Goal: Use online tool/utility: Utilize a website feature to perform a specific function

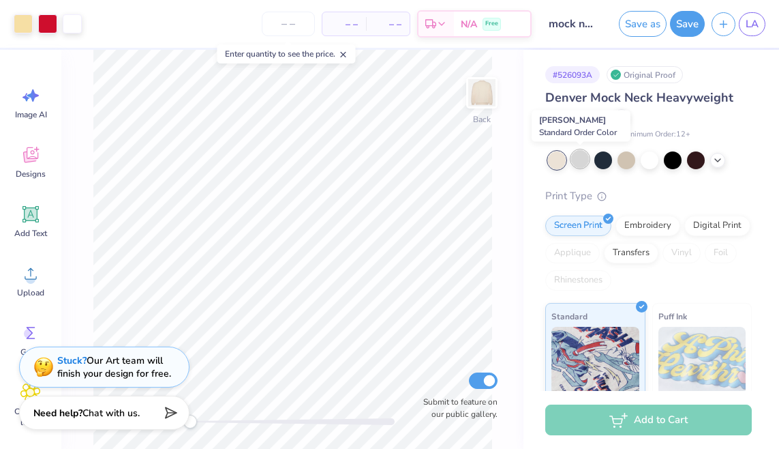
click at [574, 158] on div at bounding box center [580, 159] width 18 height 18
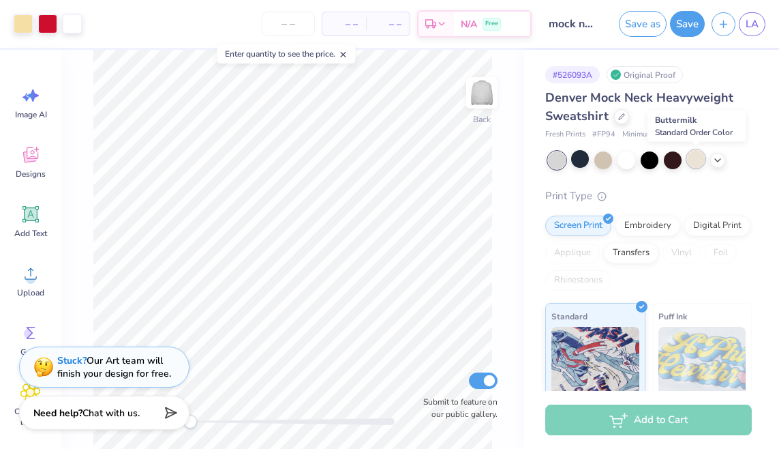
click at [702, 164] on div at bounding box center [696, 159] width 18 height 18
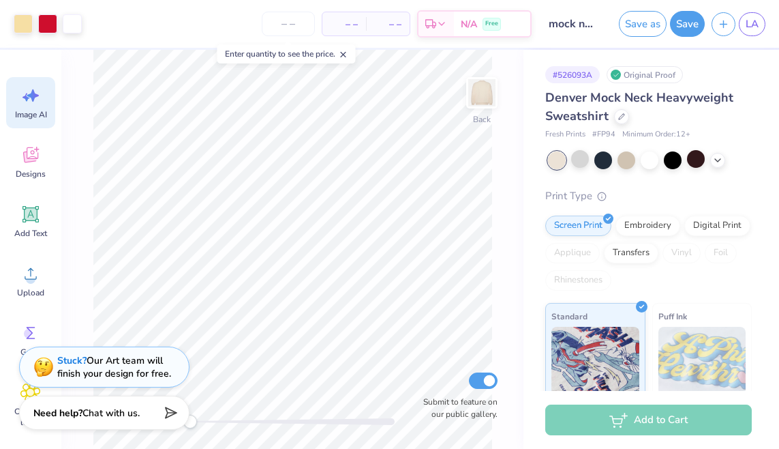
click at [36, 110] on span "Image AI" at bounding box center [31, 114] width 32 height 11
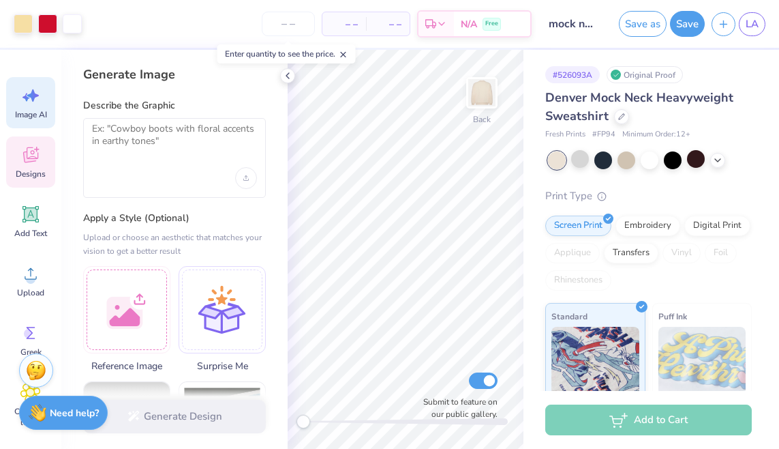
click at [35, 155] on icon at bounding box center [30, 155] width 20 height 20
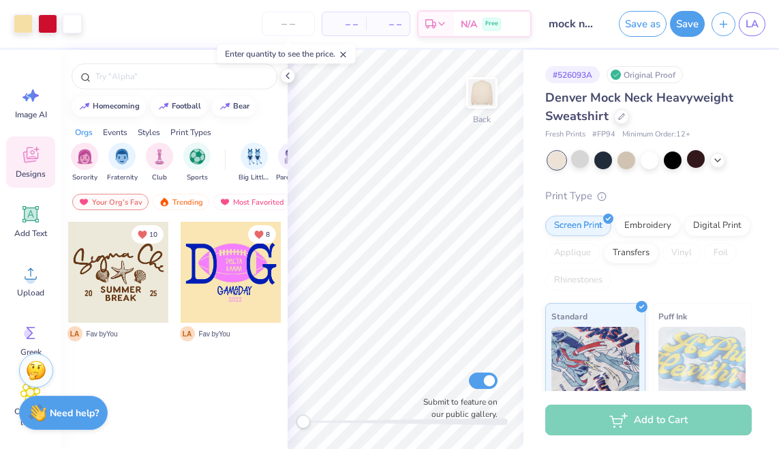
click at [111, 133] on div "Events" at bounding box center [115, 132] width 25 height 12
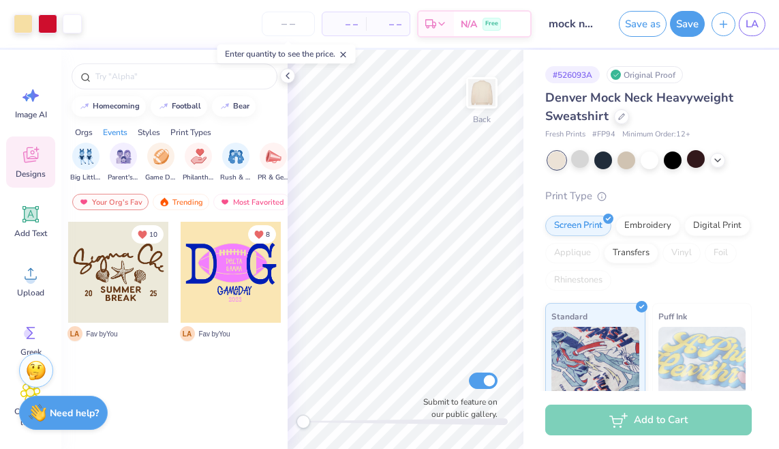
scroll to position [0, 170]
click at [85, 132] on div "Orgs" at bounding box center [84, 132] width 18 height 12
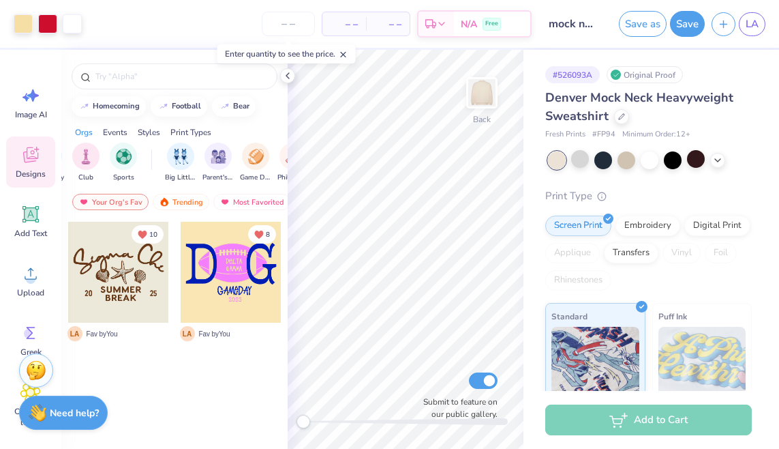
scroll to position [0, 0]
click at [185, 196] on div "Trending" at bounding box center [181, 202] width 57 height 16
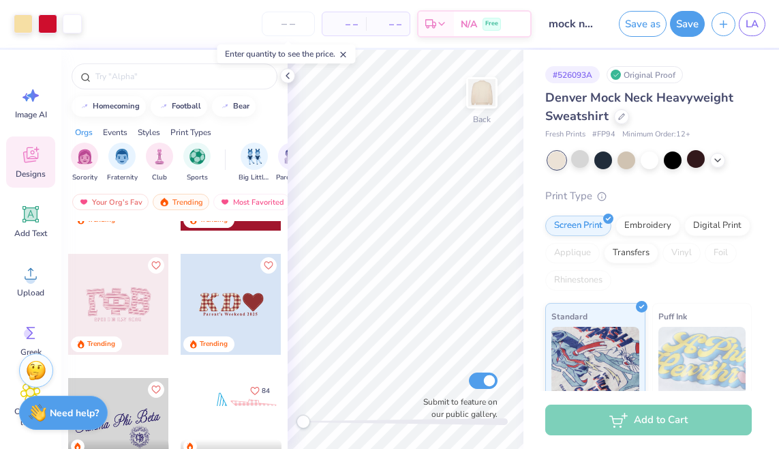
scroll to position [3435, 0]
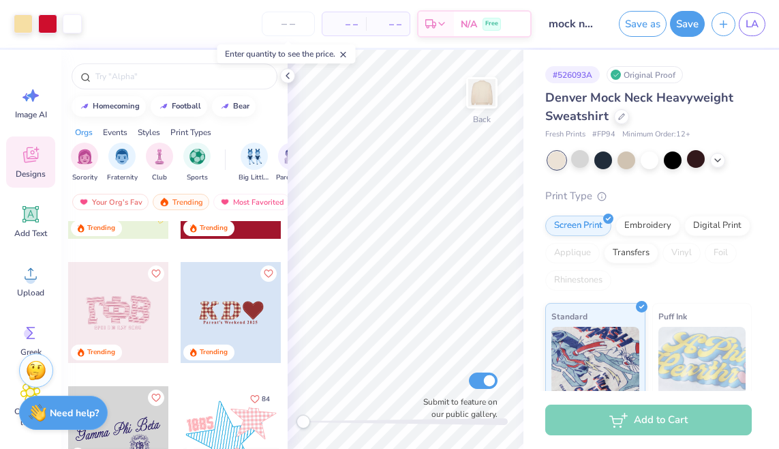
click at [254, 311] on div at bounding box center [231, 312] width 101 height 101
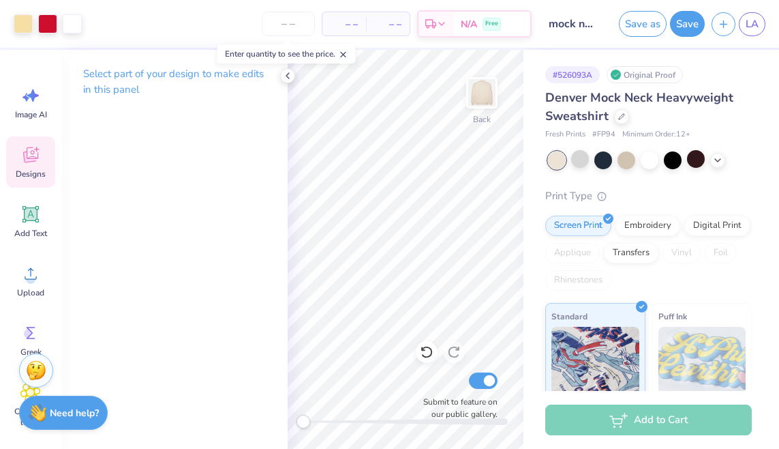
click at [24, 173] on span "Designs" at bounding box center [31, 173] width 30 height 11
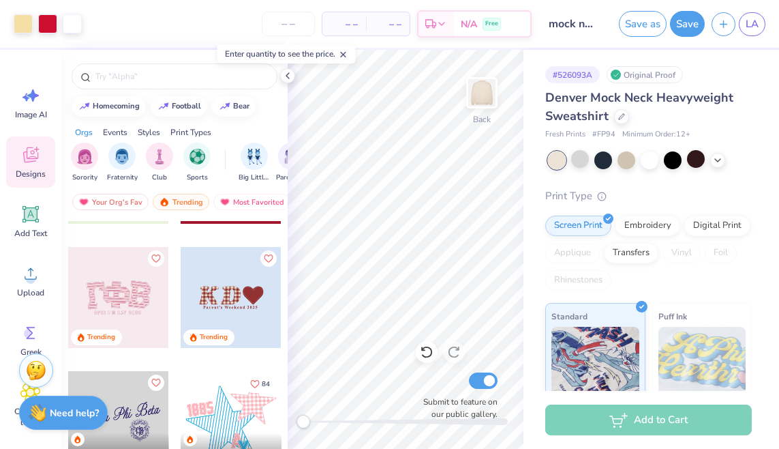
scroll to position [3450, 0]
click at [142, 290] on div at bounding box center [118, 296] width 101 height 101
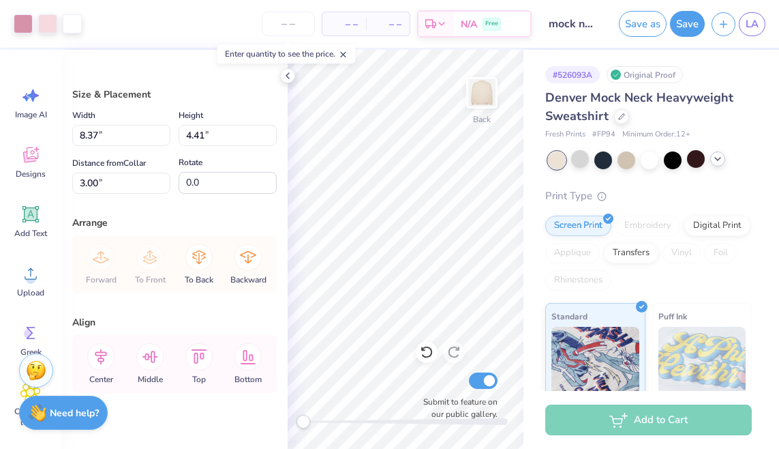
click at [717, 161] on icon at bounding box center [718, 158] width 11 height 11
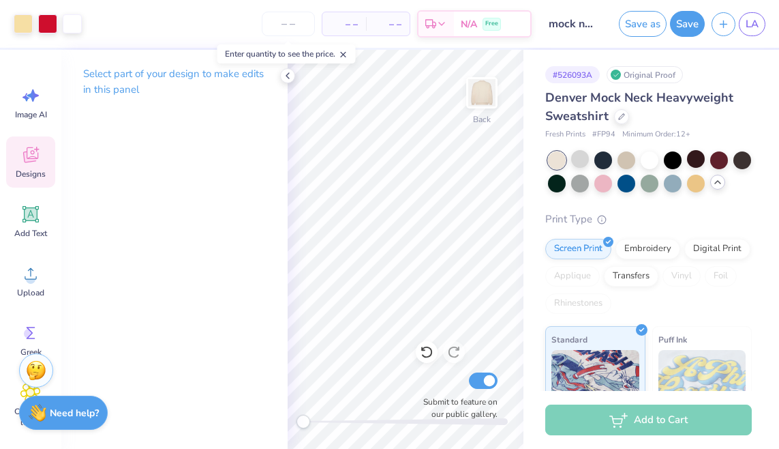
click at [31, 163] on icon at bounding box center [30, 155] width 20 height 20
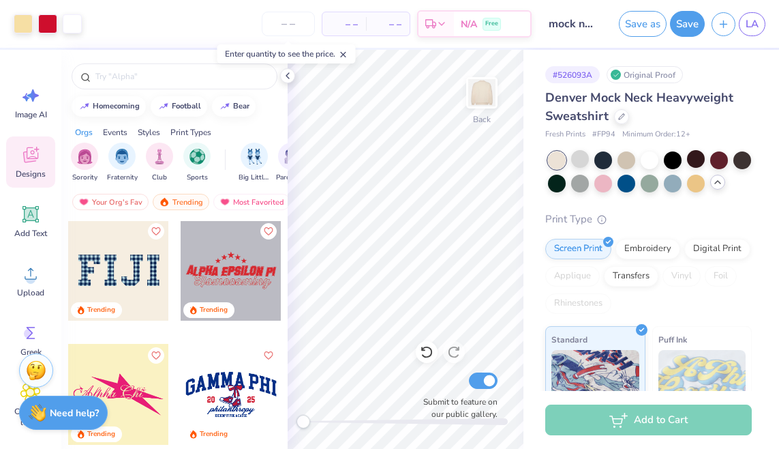
scroll to position [5812, 0]
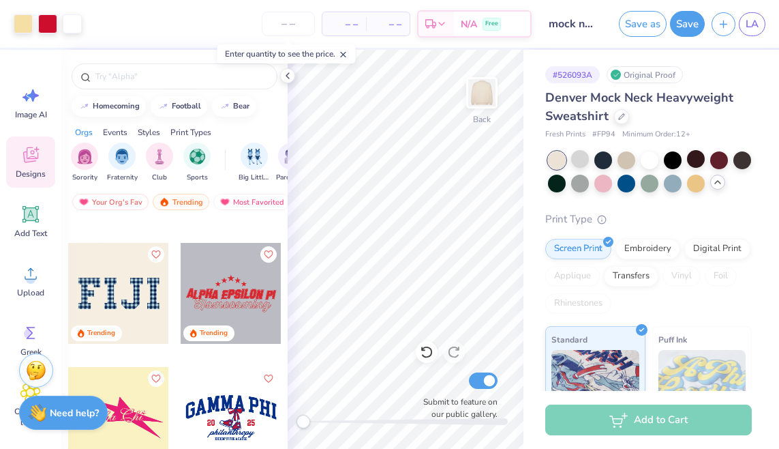
click at [128, 290] on div at bounding box center [118, 293] width 101 height 101
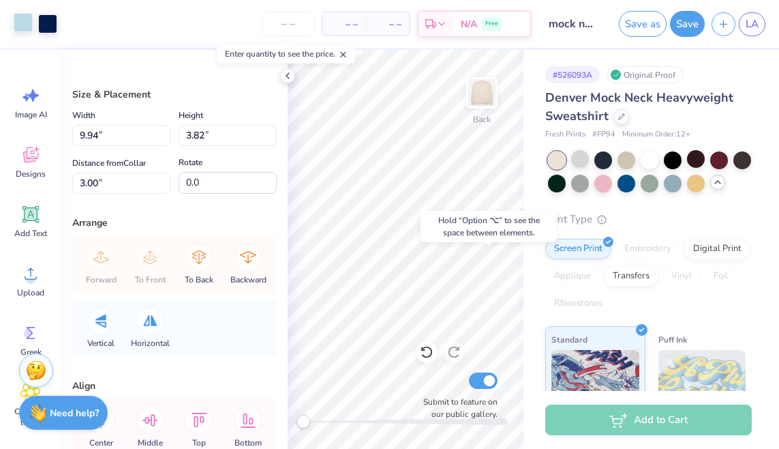
click at [22, 18] on div at bounding box center [23, 22] width 19 height 19
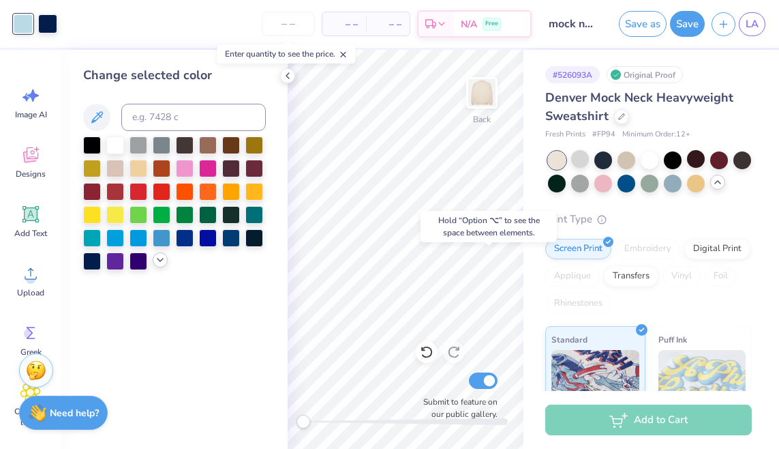
click at [160, 266] on div at bounding box center [160, 259] width 15 height 15
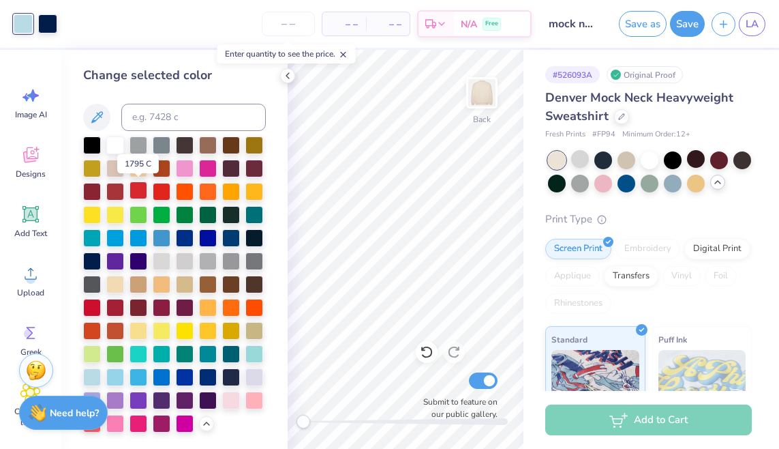
click at [146, 188] on div at bounding box center [139, 190] width 18 height 18
click at [49, 32] on div at bounding box center [47, 22] width 19 height 19
click at [233, 404] on div at bounding box center [231, 399] width 18 height 18
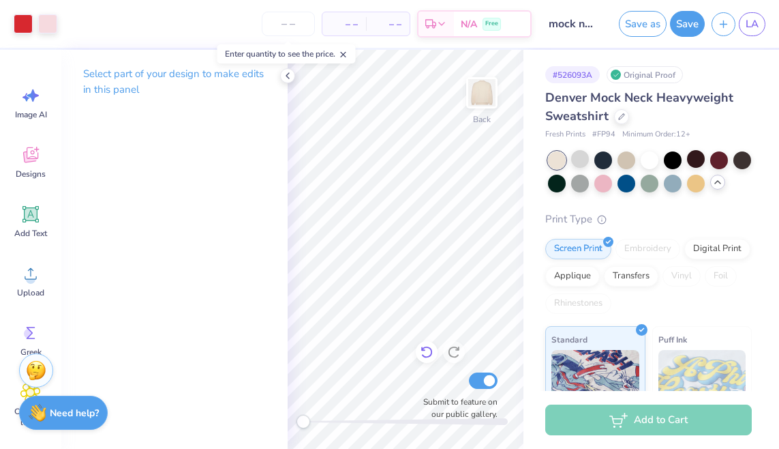
click at [423, 348] on icon at bounding box center [427, 352] width 12 height 12
click at [426, 349] on icon at bounding box center [427, 352] width 14 height 14
click at [428, 349] on icon at bounding box center [427, 352] width 14 height 14
click at [32, 152] on icon at bounding box center [30, 155] width 20 height 20
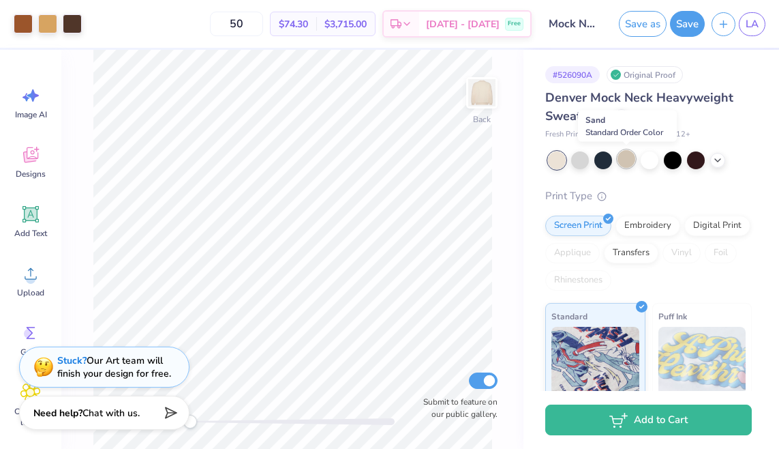
click at [628, 156] on div at bounding box center [627, 159] width 18 height 18
drag, startPoint x: 558, startPoint y: 157, endPoint x: 693, endPoint y: 162, distance: 135.1
click at [693, 162] on div at bounding box center [650, 160] width 204 height 18
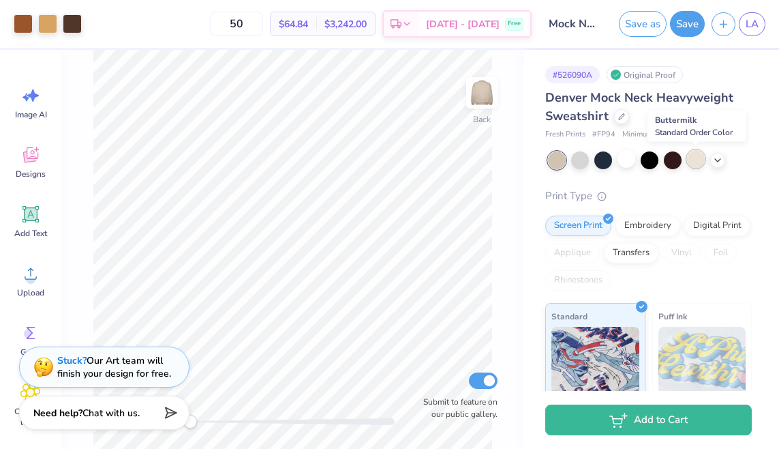
click at [693, 162] on div at bounding box center [696, 159] width 18 height 18
